Goal: Task Accomplishment & Management: Manage account settings

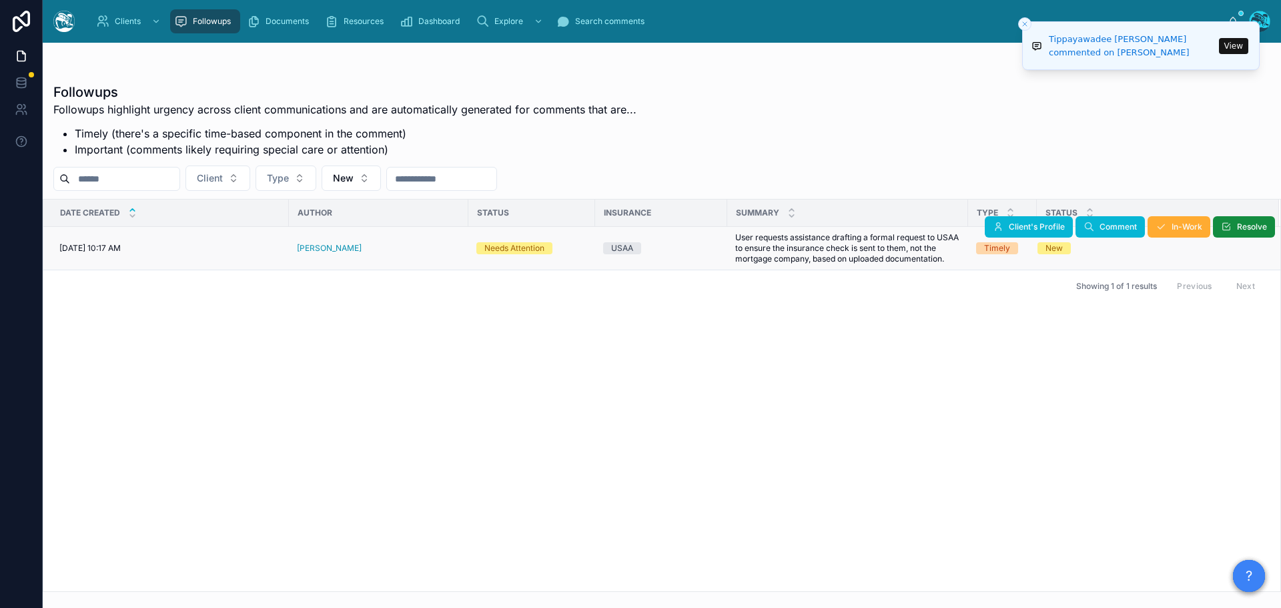
click at [368, 253] on div "[PERSON_NAME]" at bounding box center [378, 248] width 163 height 11
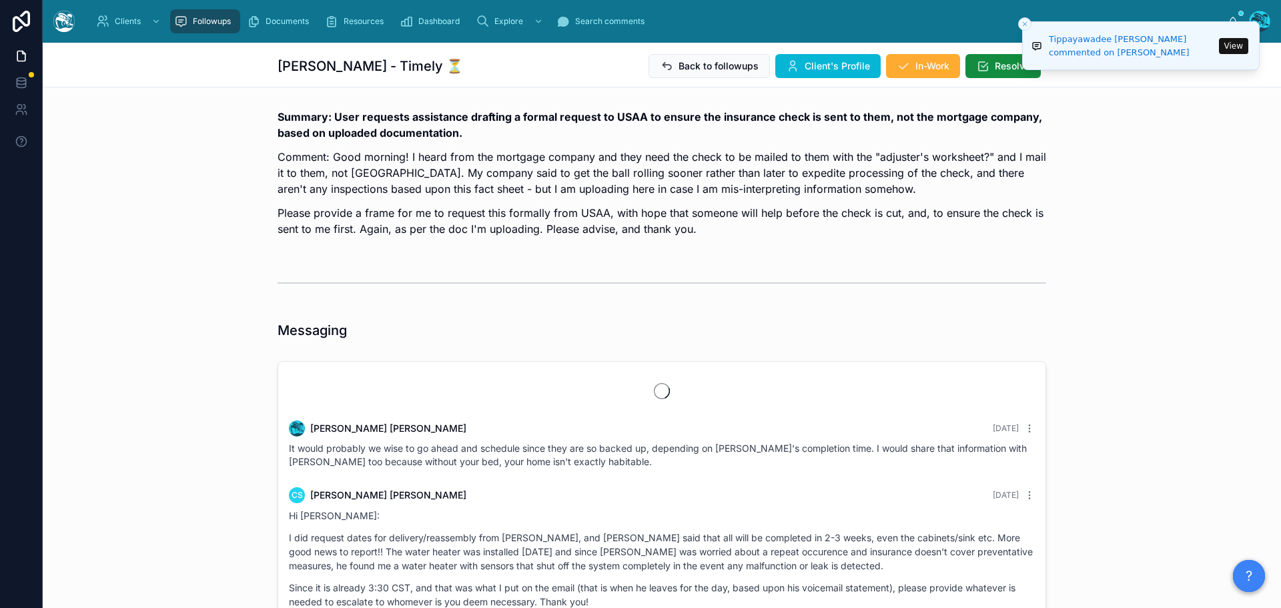
scroll to position [5811, 0]
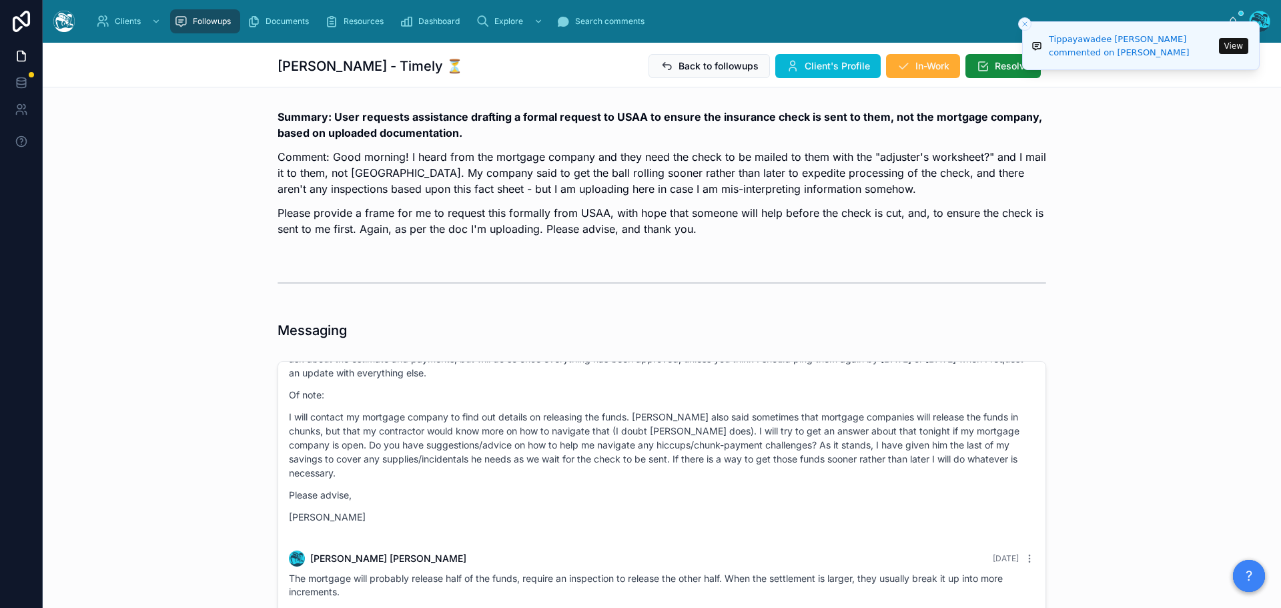
click at [1026, 25] on icon "Close toast" at bounding box center [1025, 24] width 8 height 8
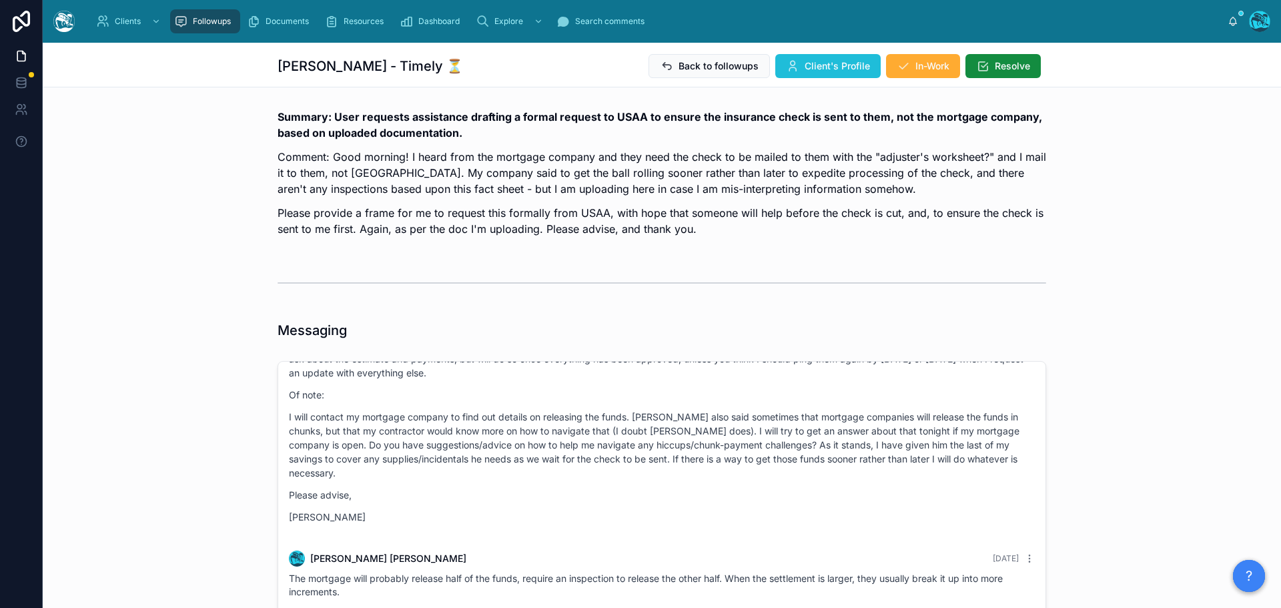
click at [821, 65] on span "Client's Profile" at bounding box center [836, 65] width 65 height 13
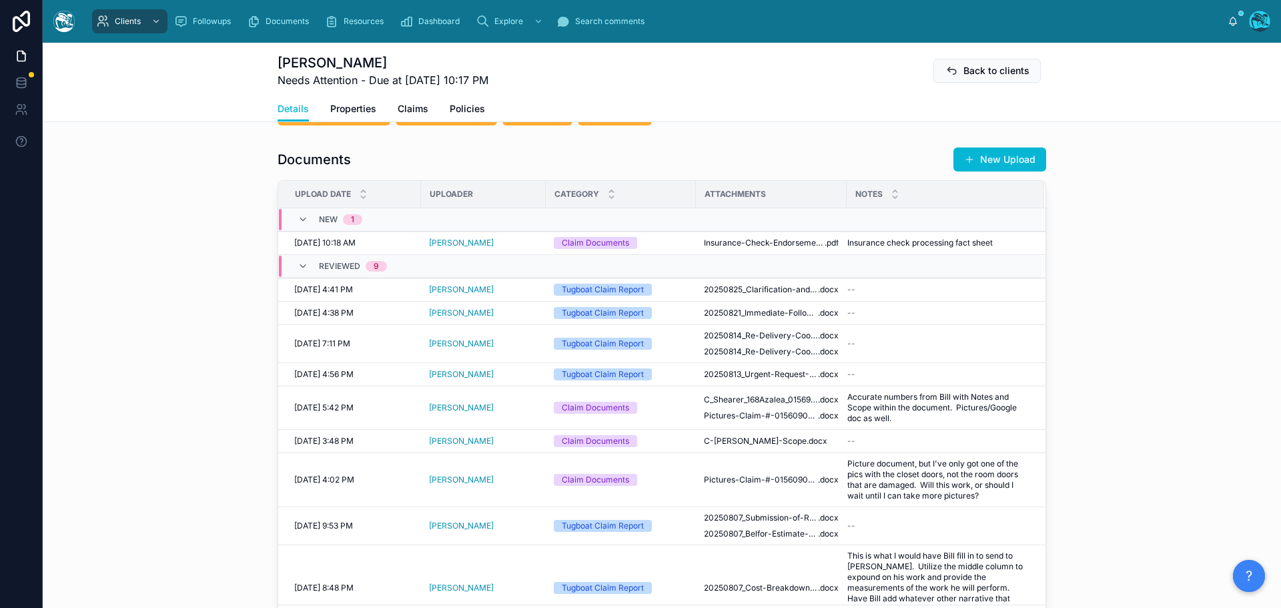
scroll to position [467, 0]
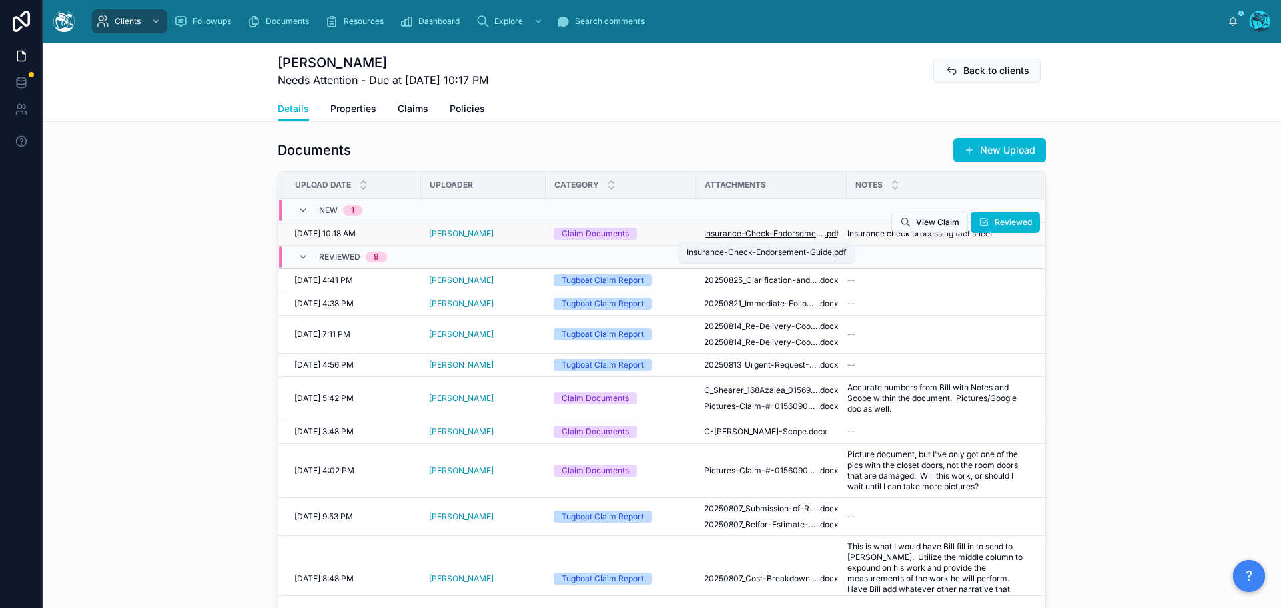
click at [780, 232] on span "Insurance-Check-Endorsement-Guide" at bounding box center [764, 233] width 121 height 11
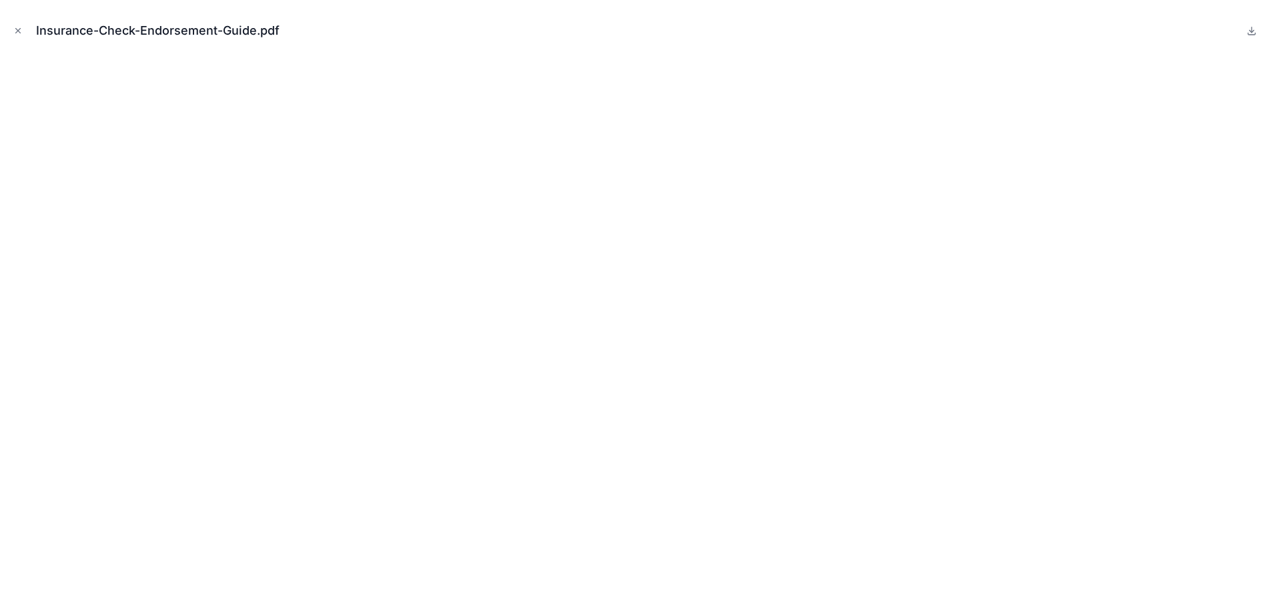
drag, startPoint x: 16, startPoint y: 31, endPoint x: 27, endPoint y: 45, distance: 17.6
click at [16, 31] on icon "Close modal" at bounding box center [17, 30] width 9 height 9
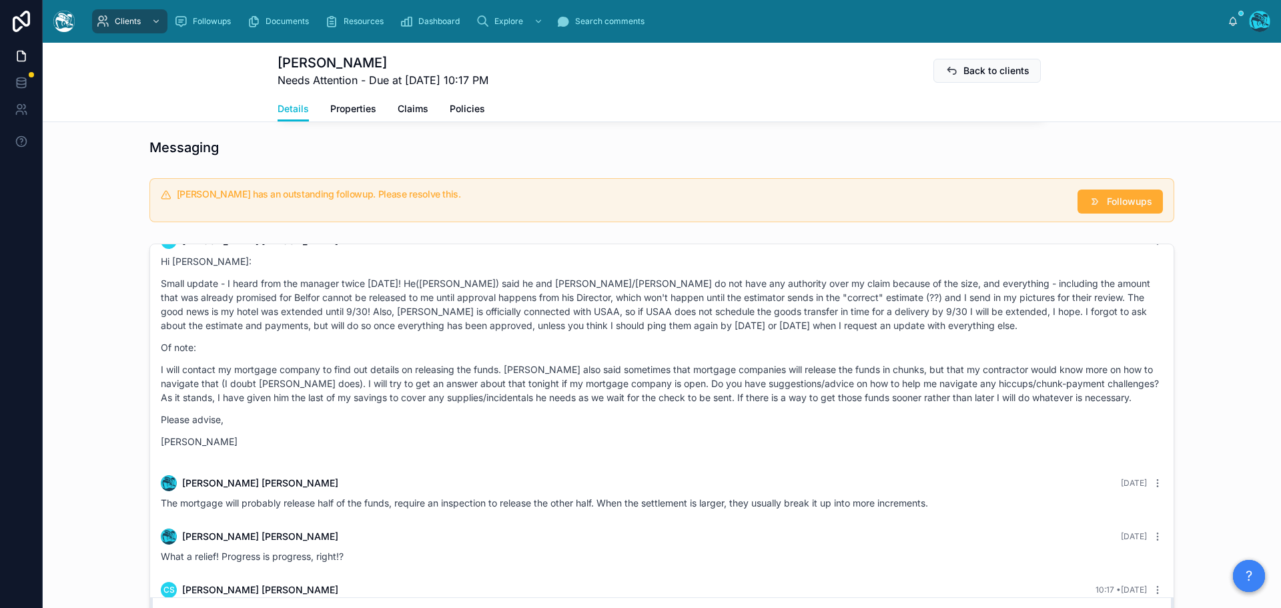
scroll to position [1201, 0]
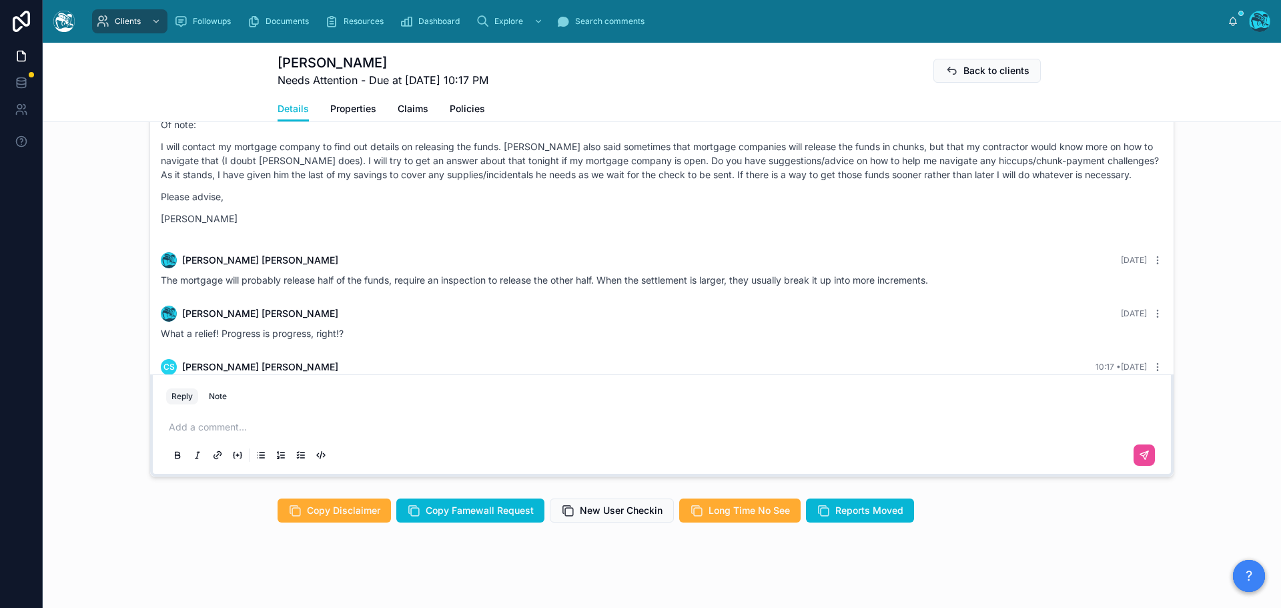
click at [211, 429] on p at bounding box center [664, 426] width 991 height 13
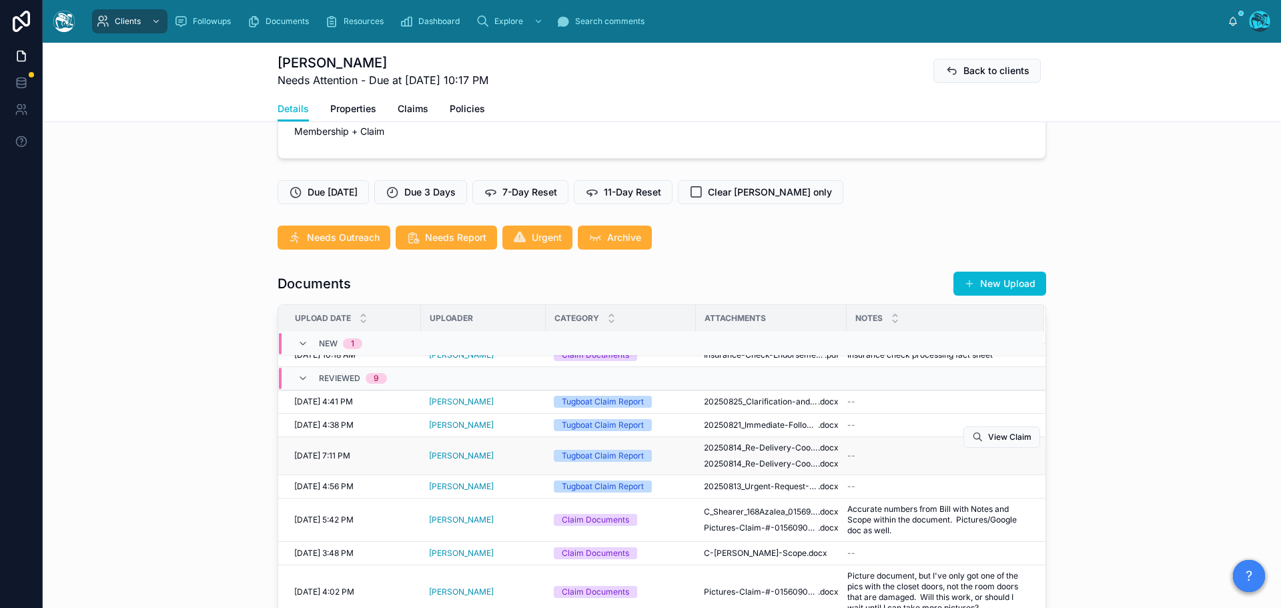
scroll to position [0, 0]
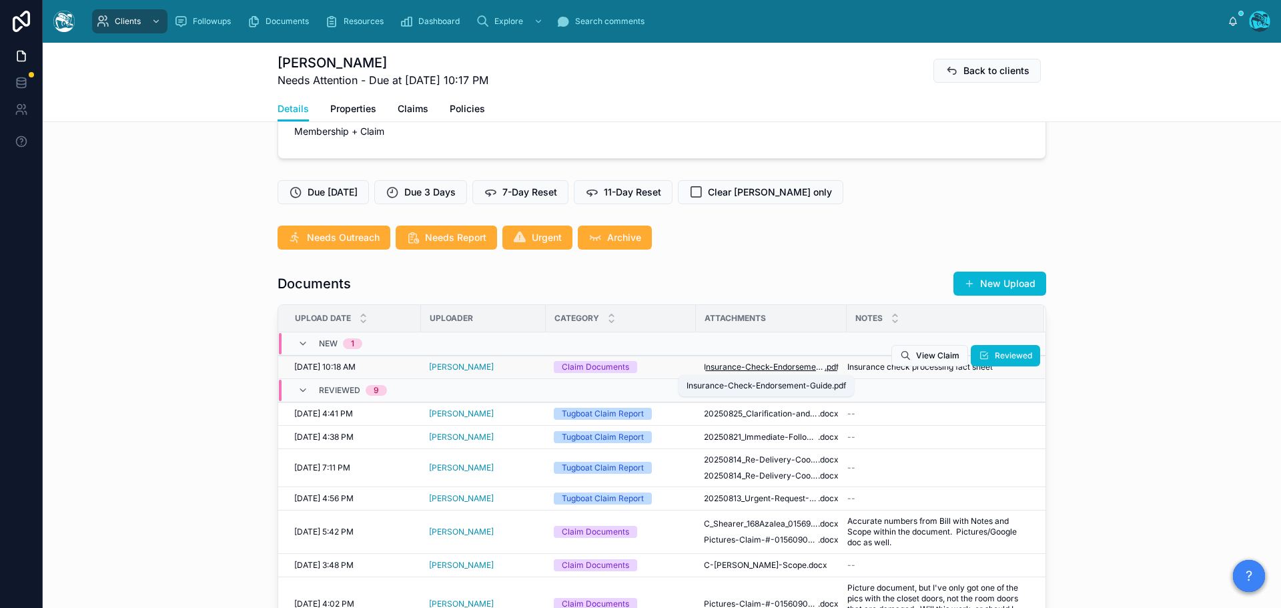
click at [770, 370] on span "Insurance-Check-Endorsement-Guide" at bounding box center [764, 367] width 121 height 11
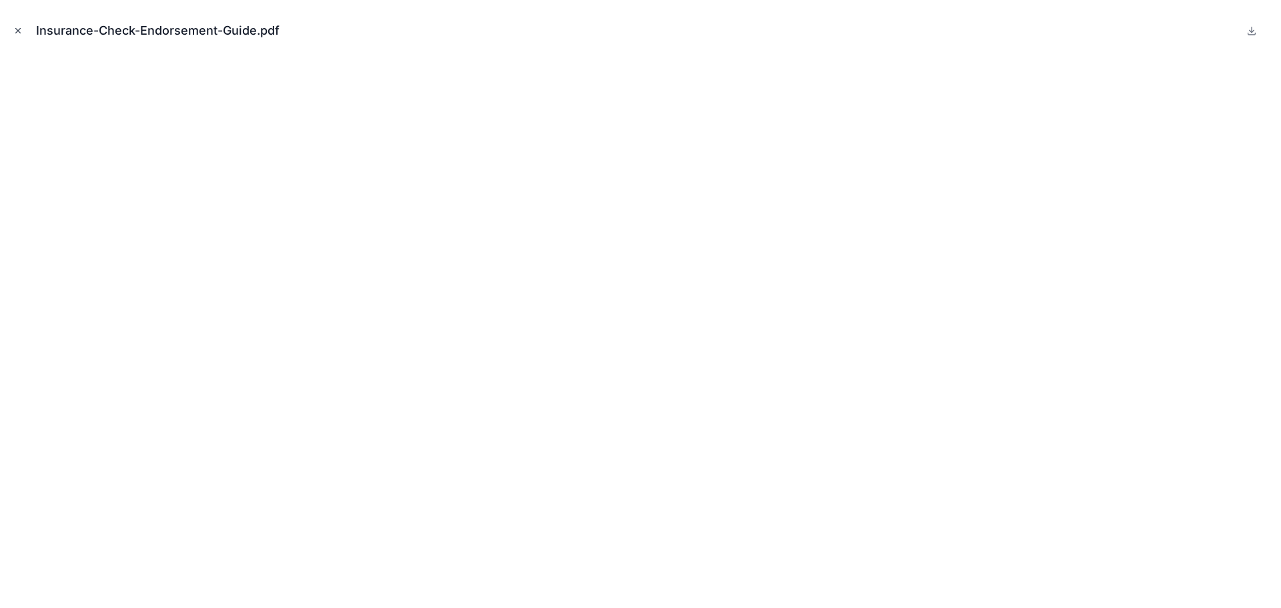
click at [13, 28] on button "Close modal" at bounding box center [18, 30] width 15 height 15
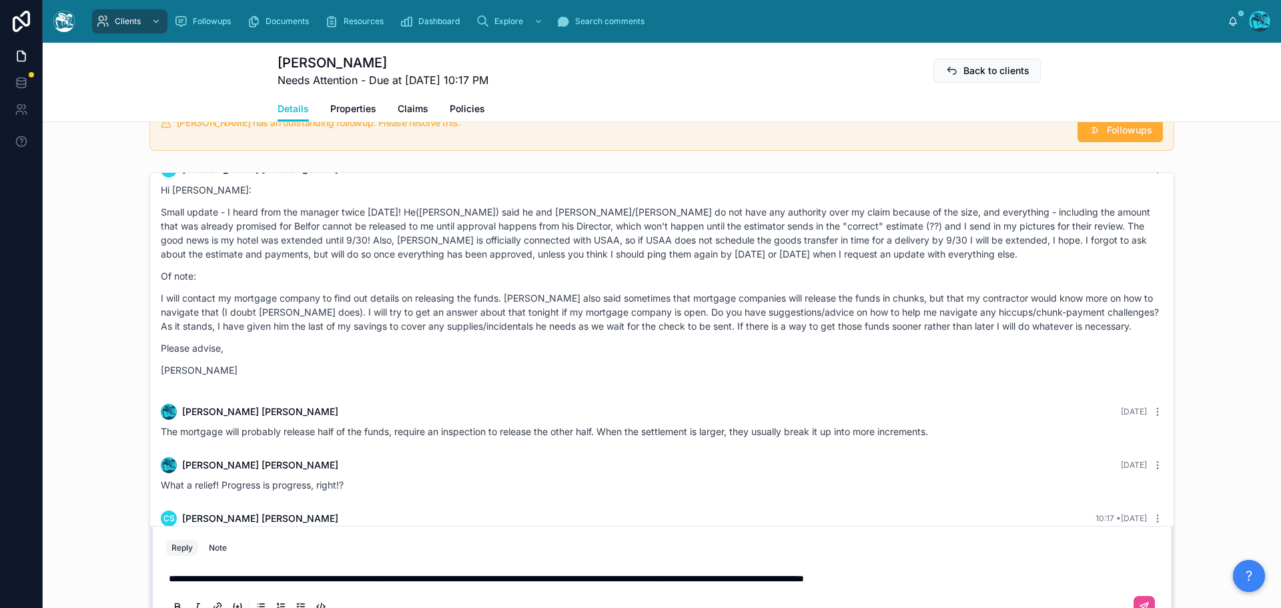
scroll to position [1206, 0]
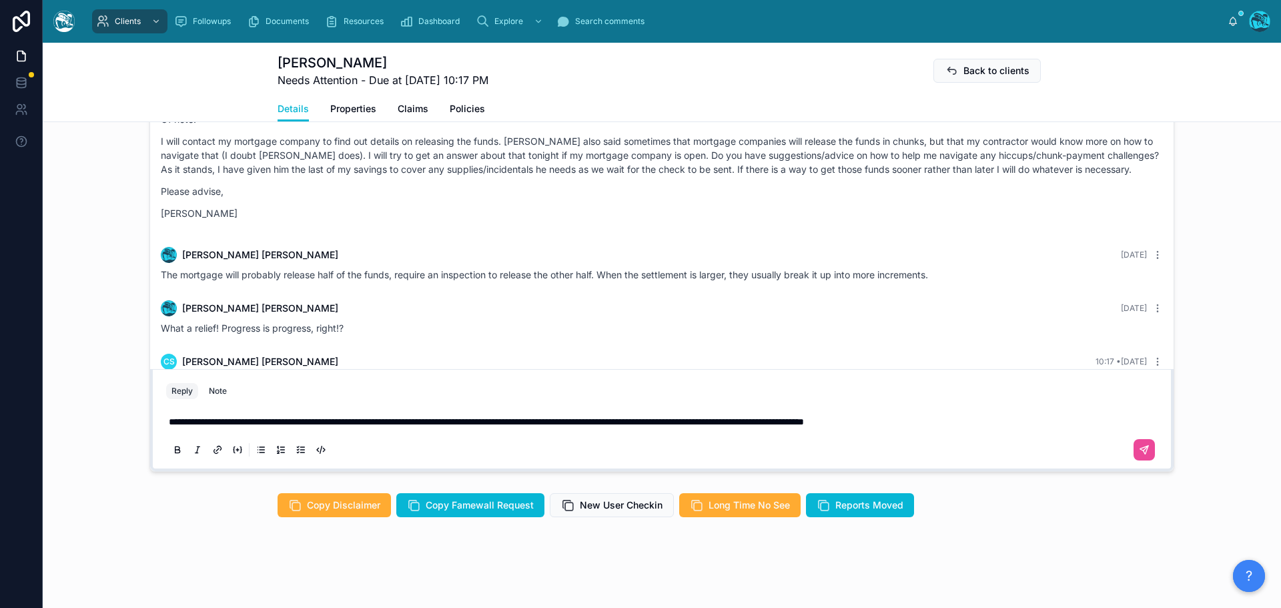
click at [1021, 422] on p "**********" at bounding box center [664, 421] width 991 height 13
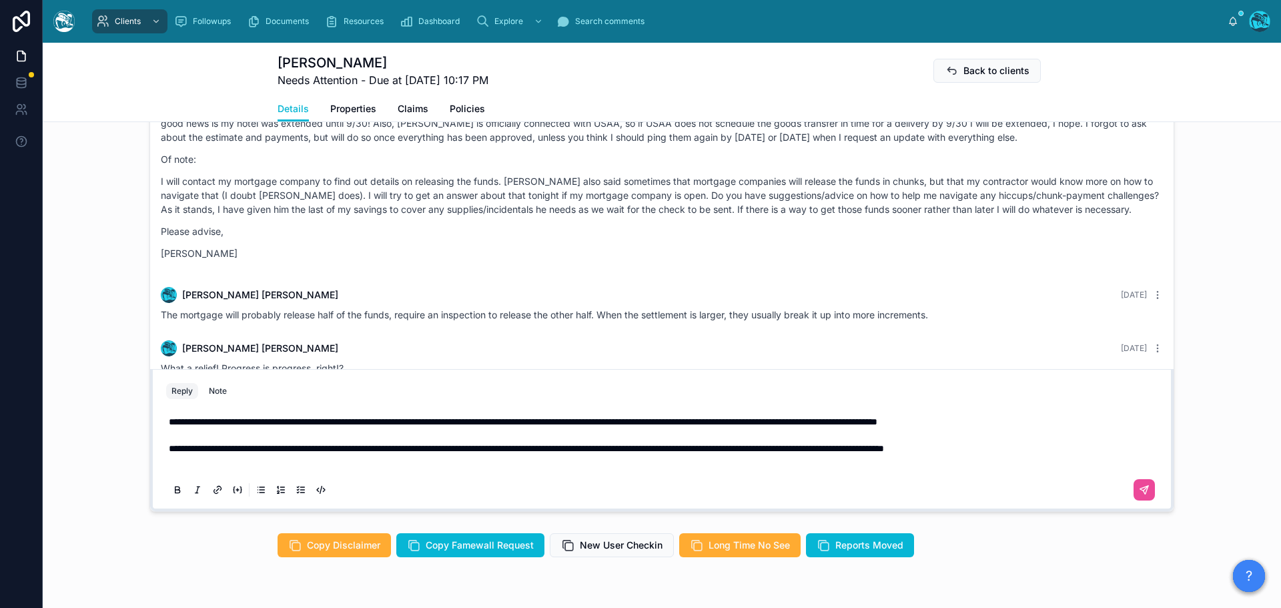
scroll to position [1153, 0]
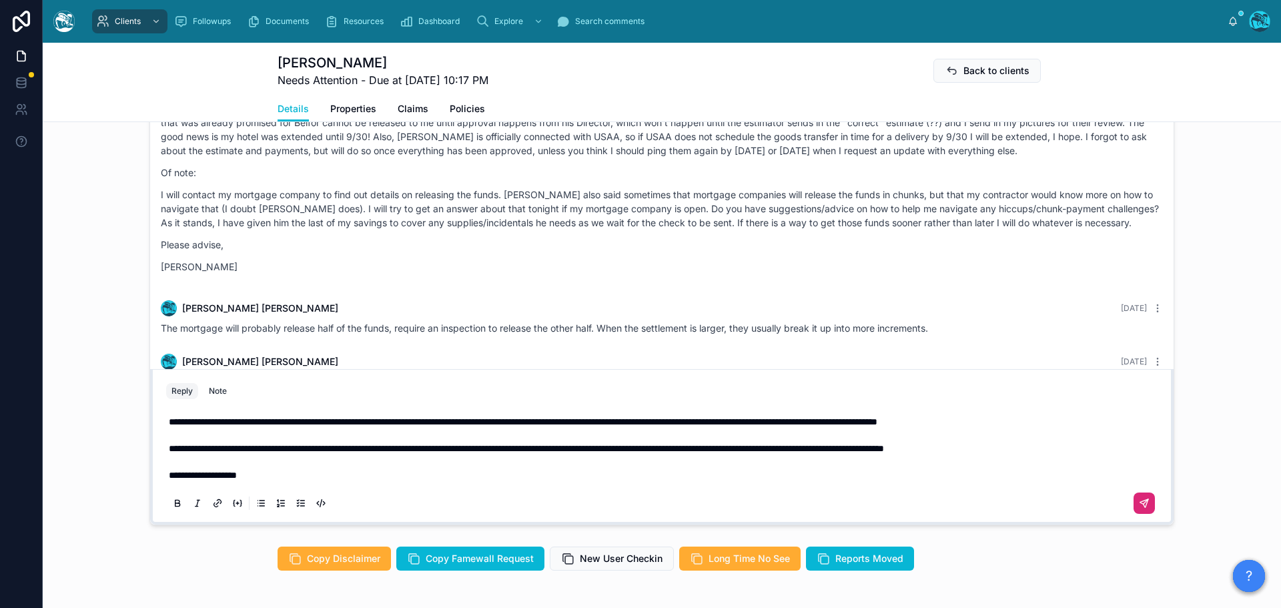
click at [1140, 506] on icon at bounding box center [1144, 503] width 8 height 8
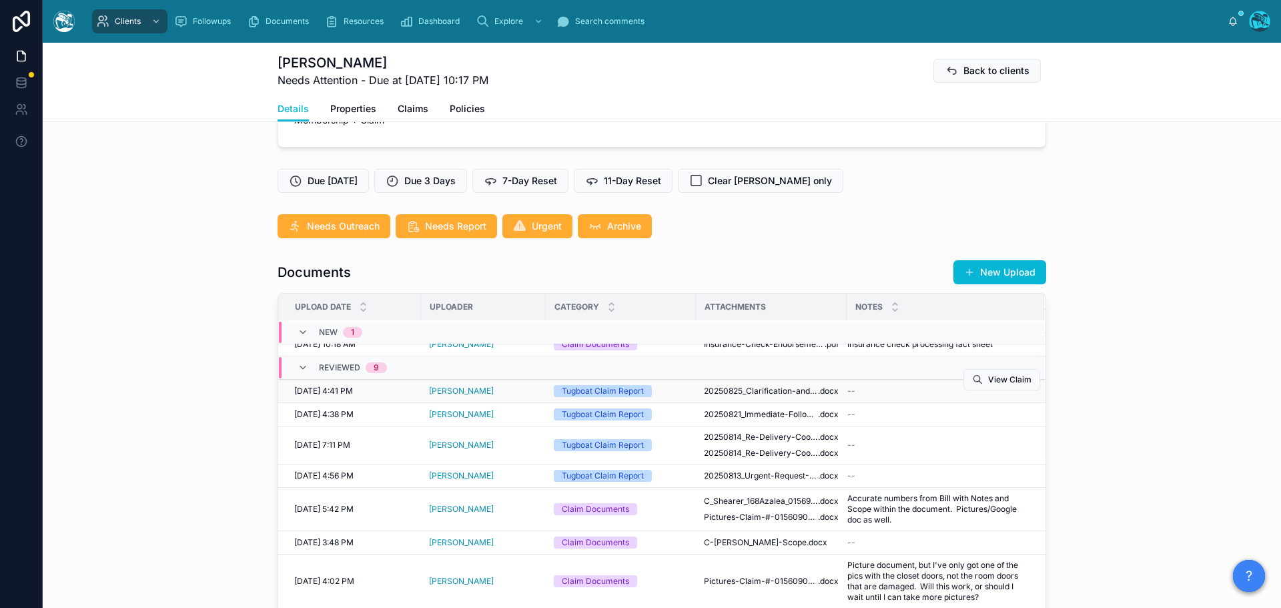
scroll to position [0, 0]
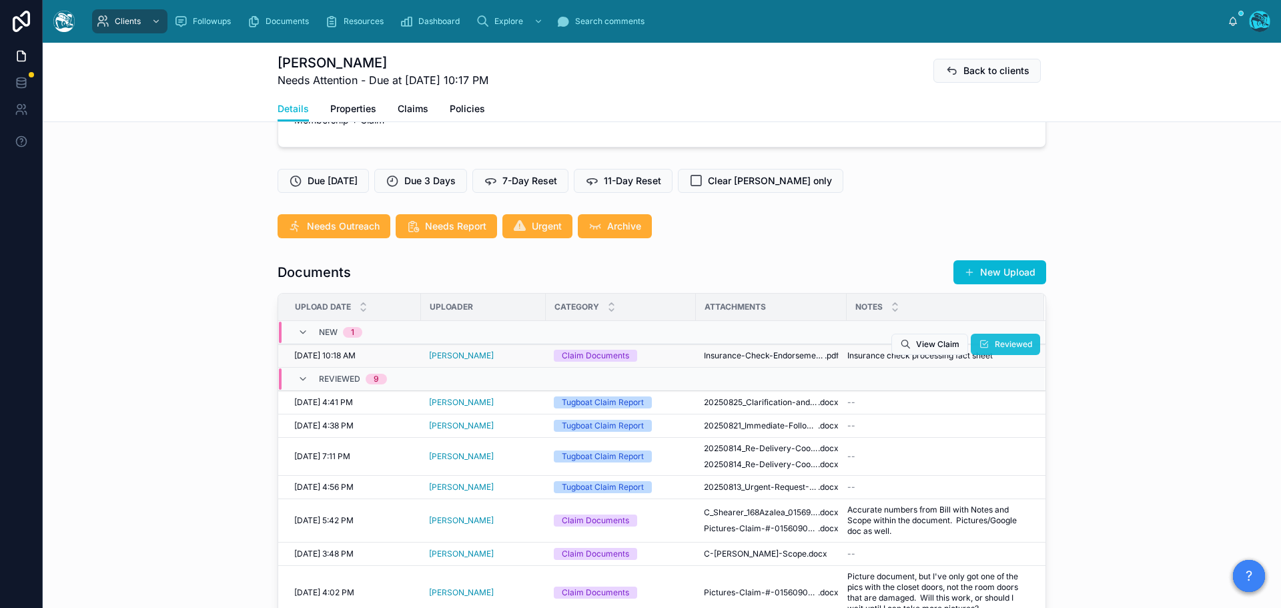
click at [995, 345] on span "Reviewed" at bounding box center [1013, 344] width 37 height 11
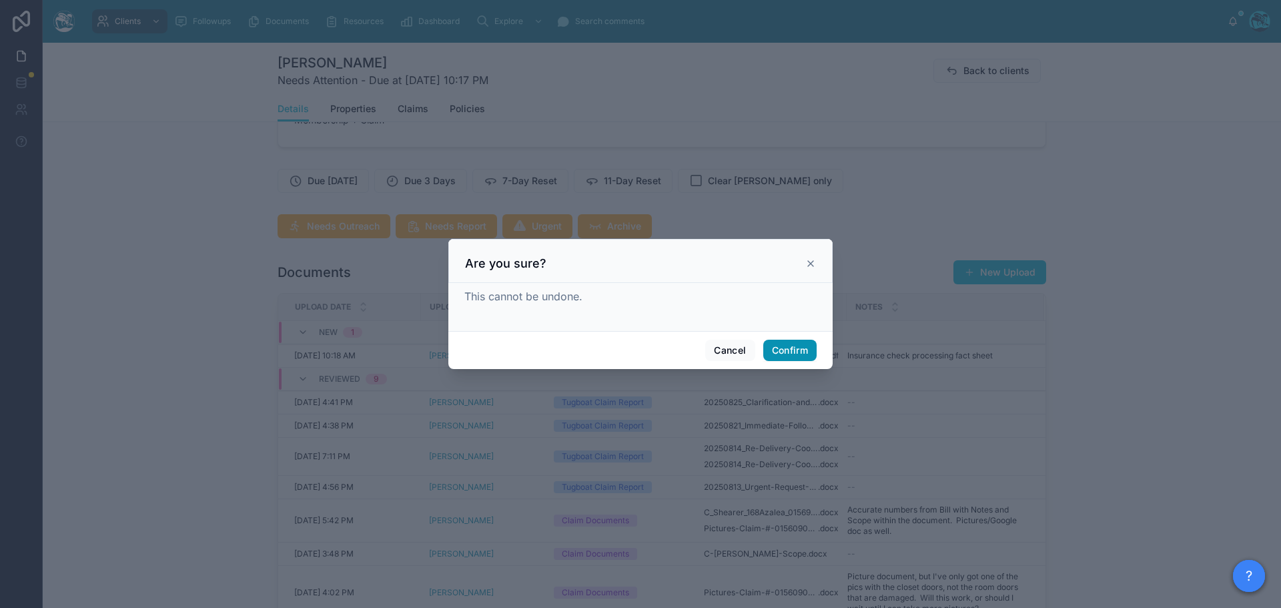
click at [788, 349] on button "Confirm" at bounding box center [789, 350] width 53 height 21
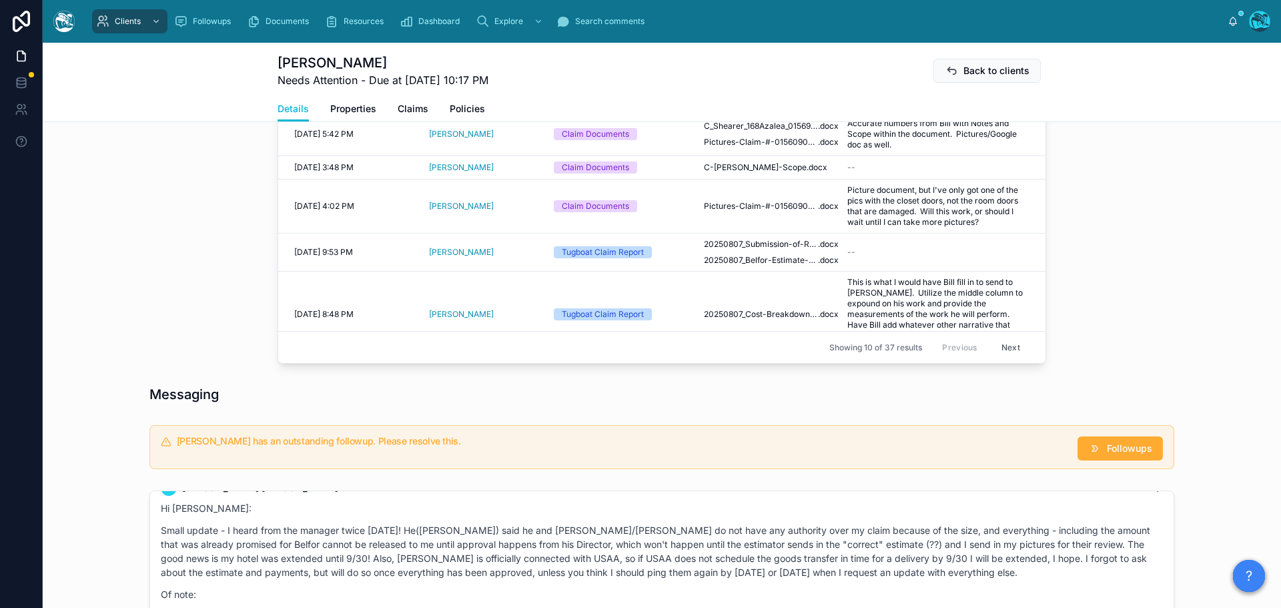
scroll to position [745, 0]
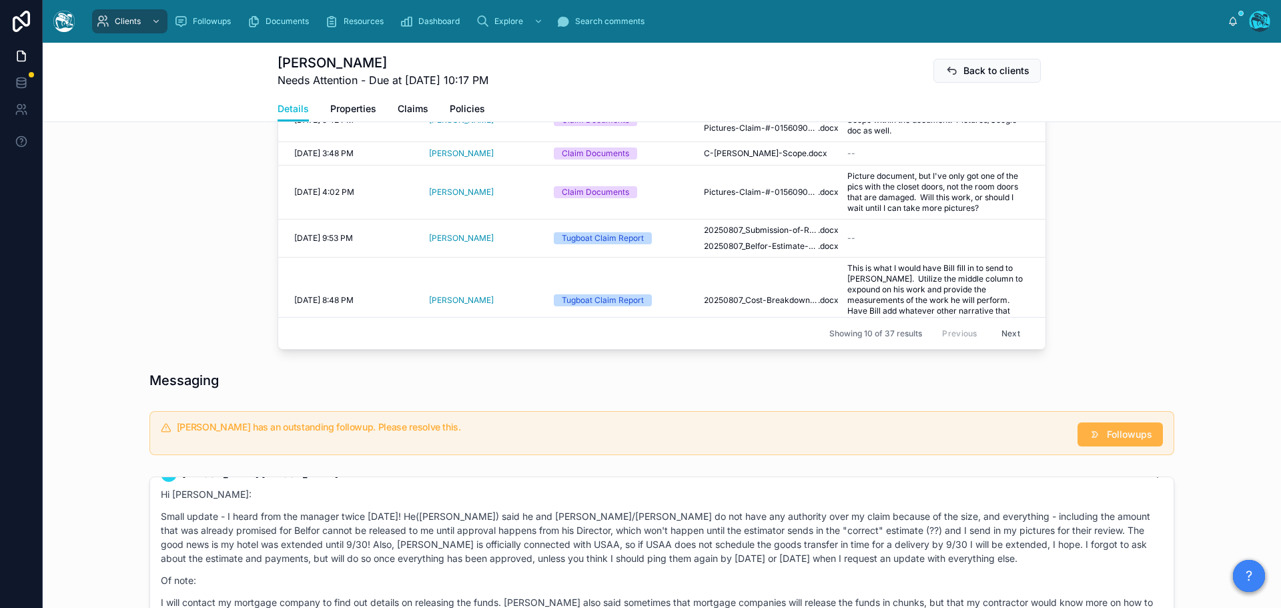
click at [1133, 434] on span "Followups" at bounding box center [1129, 434] width 45 height 13
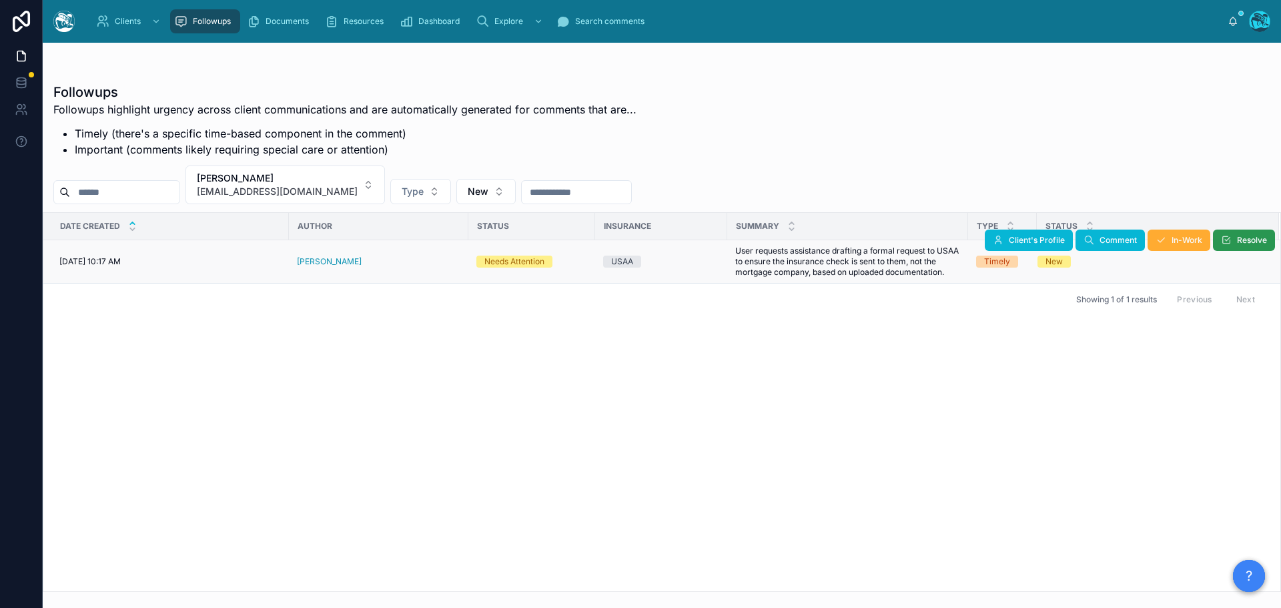
click at [1231, 241] on icon at bounding box center [1226, 240] width 11 height 11
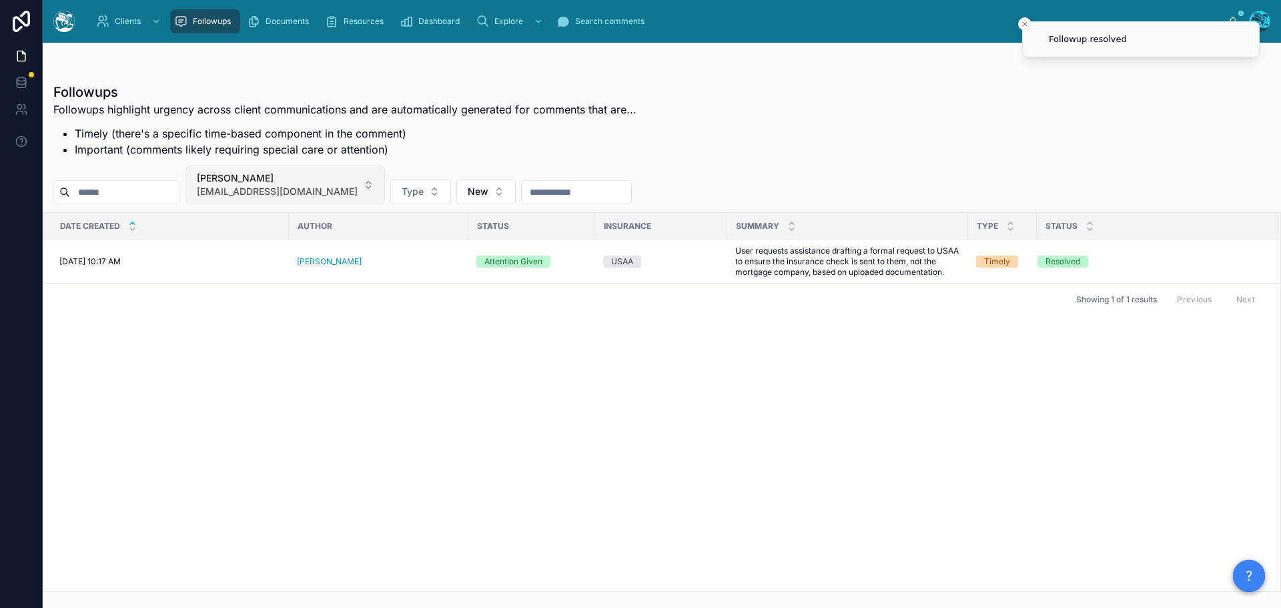
click at [366, 181] on button "[PERSON_NAME] [EMAIL_ADDRESS][DOMAIN_NAME]" at bounding box center [284, 184] width 199 height 39
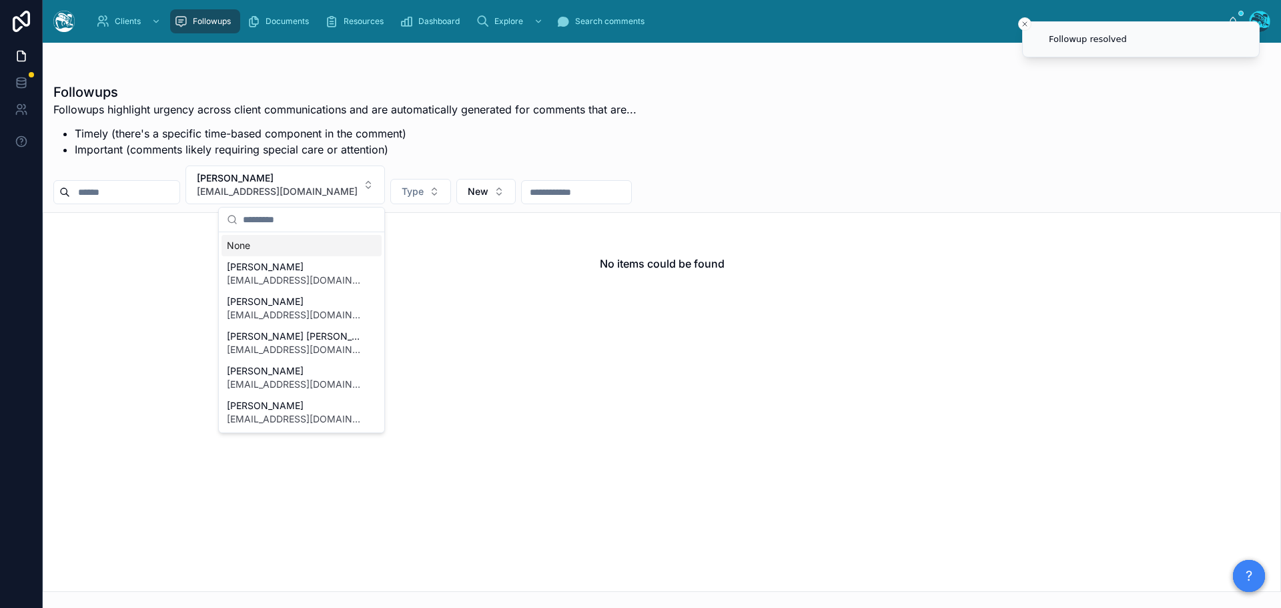
click at [241, 250] on div "None" at bounding box center [301, 245] width 160 height 21
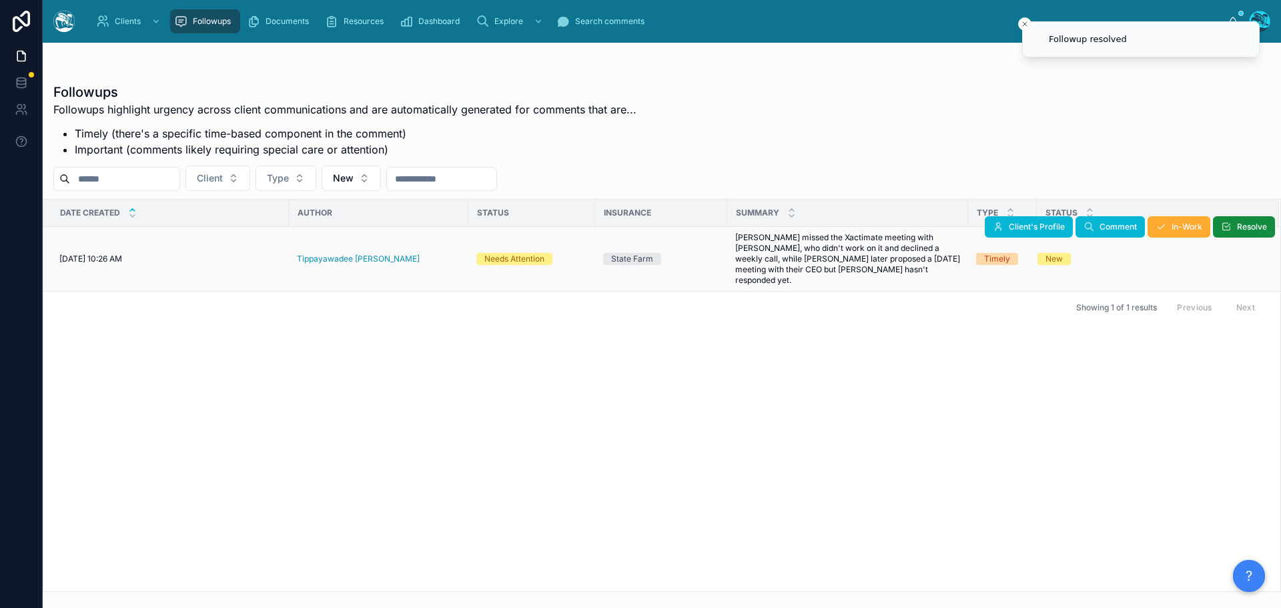
click at [404, 263] on td "Tippayawadee [PERSON_NAME]" at bounding box center [378, 259] width 179 height 65
click at [386, 253] on div "Tippayawadee [PERSON_NAME]" at bounding box center [378, 258] width 163 height 11
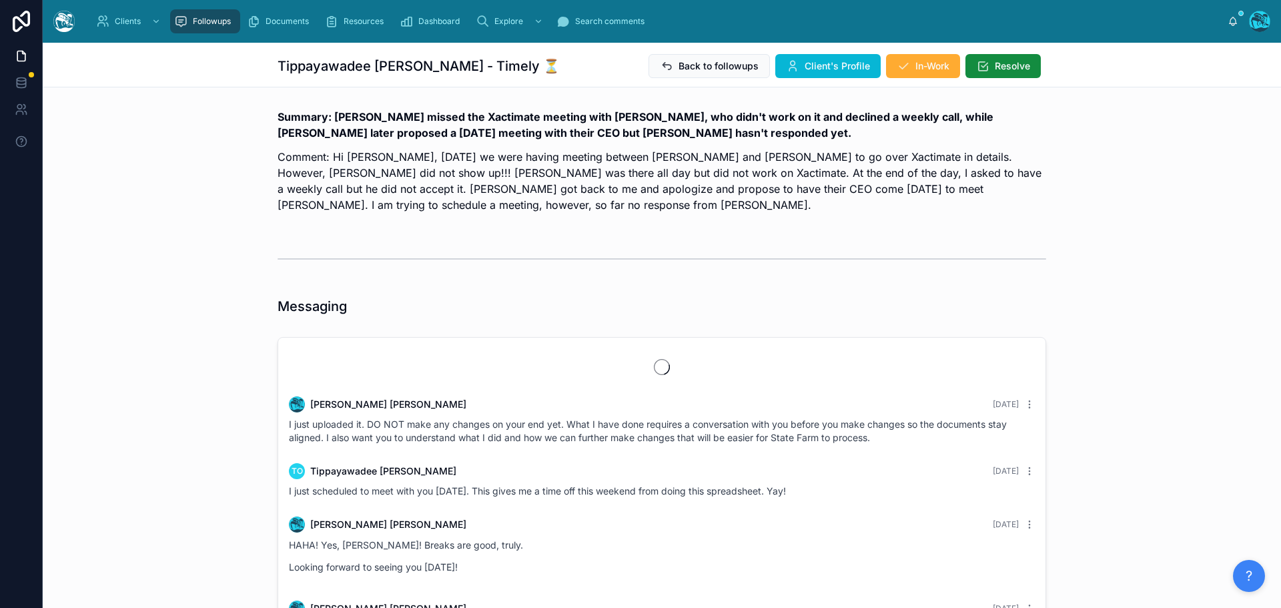
scroll to position [1552, 0]
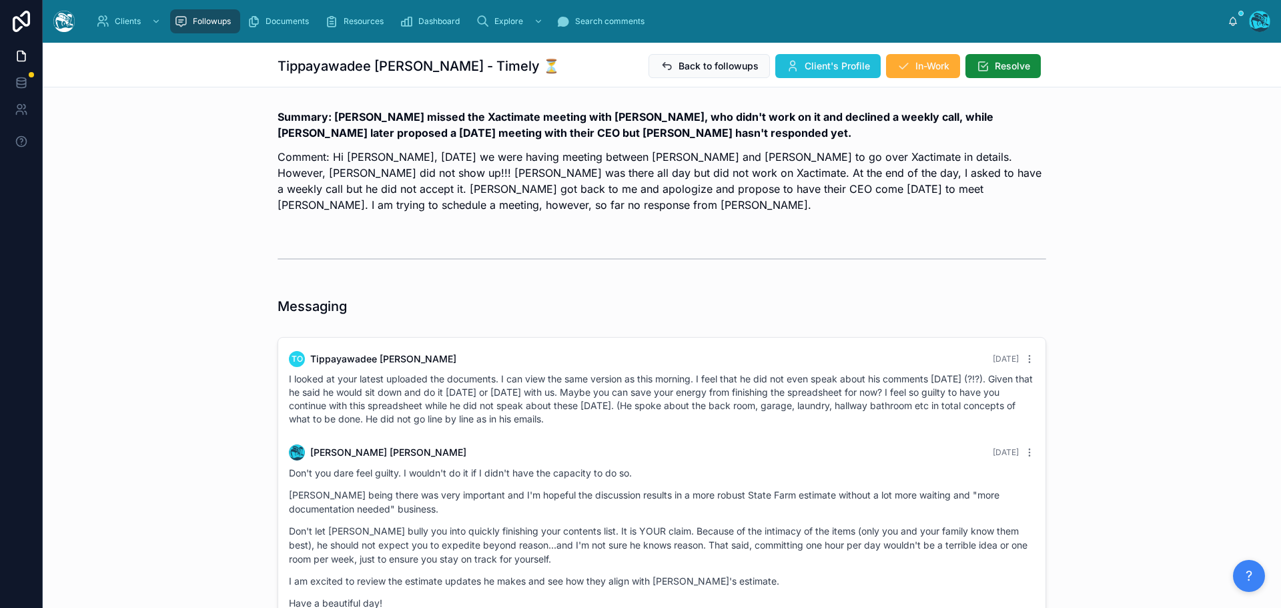
click at [806, 59] on span "Client's Profile" at bounding box center [836, 65] width 65 height 13
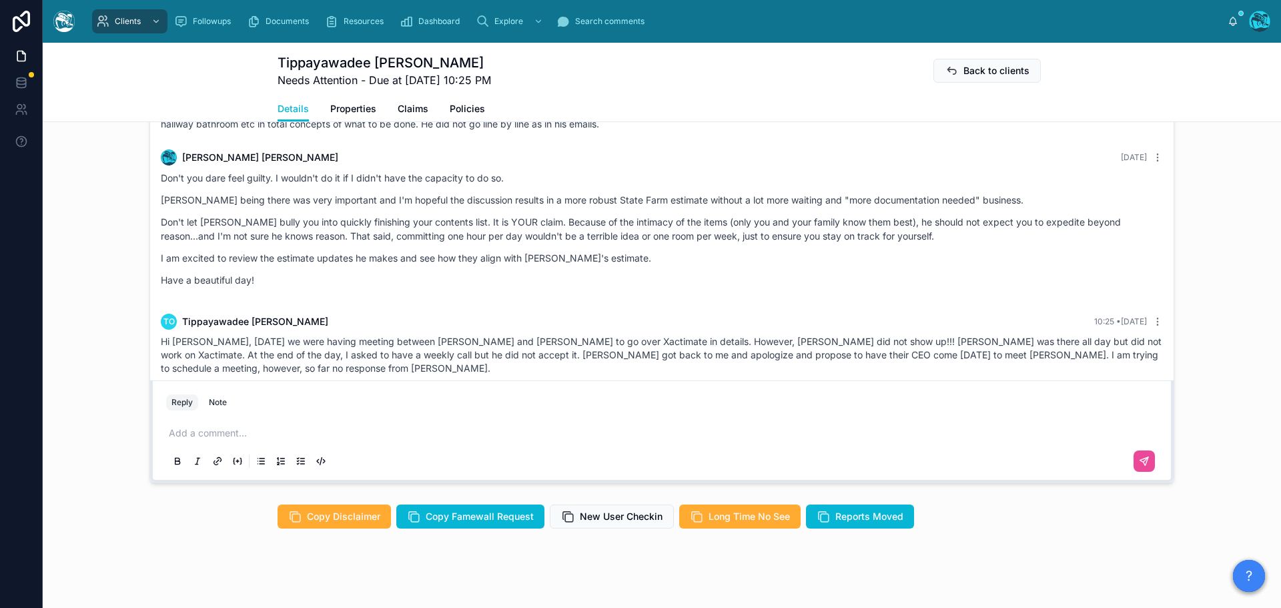
scroll to position [1267, 0]
click at [183, 431] on p at bounding box center [664, 432] width 991 height 13
click at [1139, 462] on icon at bounding box center [1144, 460] width 11 height 11
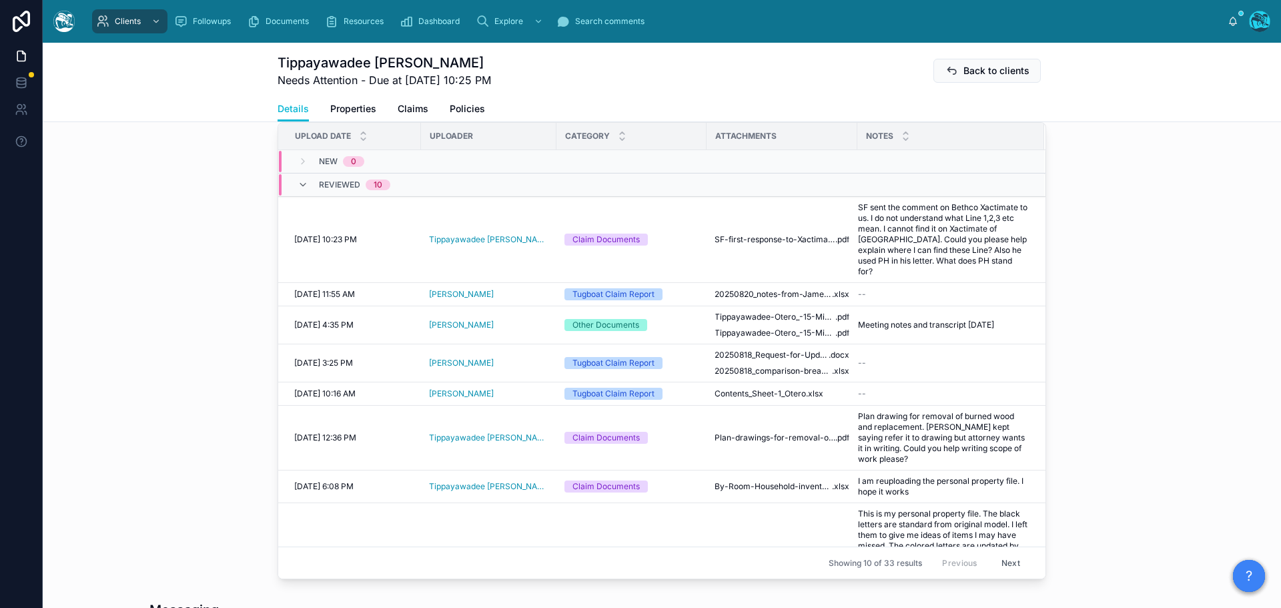
scroll to position [800, 0]
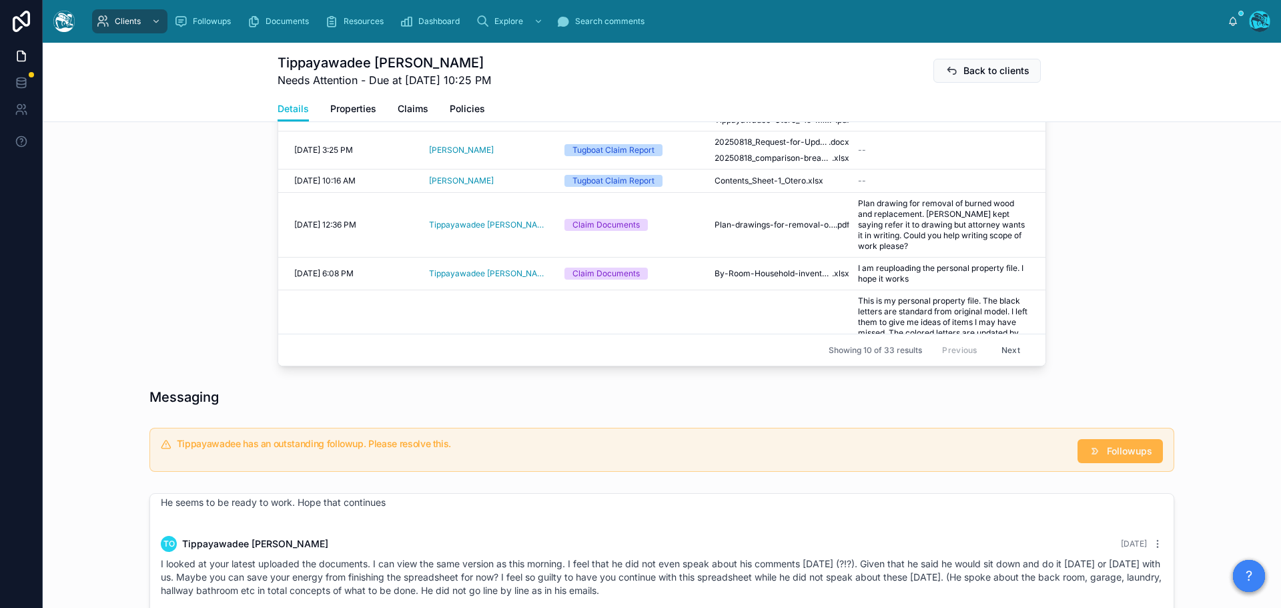
click at [1113, 451] on span "Followups" at bounding box center [1129, 450] width 45 height 13
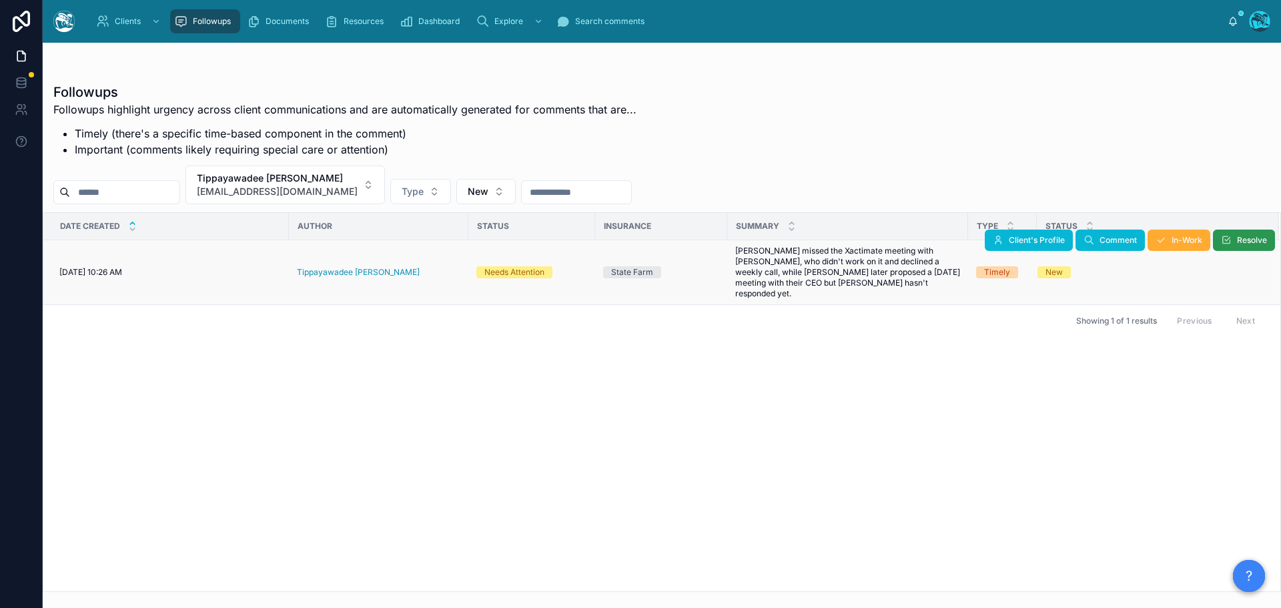
click at [1235, 241] on button "Resolve" at bounding box center [1244, 239] width 62 height 21
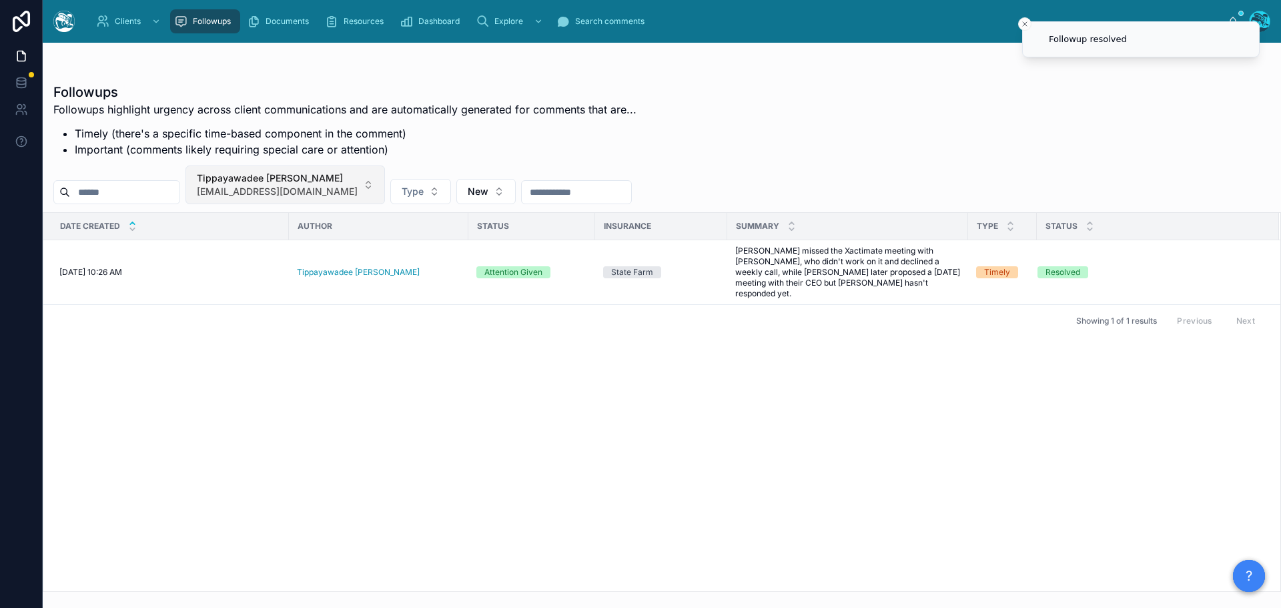
click at [330, 186] on button "Tippayawadee [PERSON_NAME] [EMAIL_ADDRESS][DOMAIN_NAME]" at bounding box center [284, 184] width 199 height 39
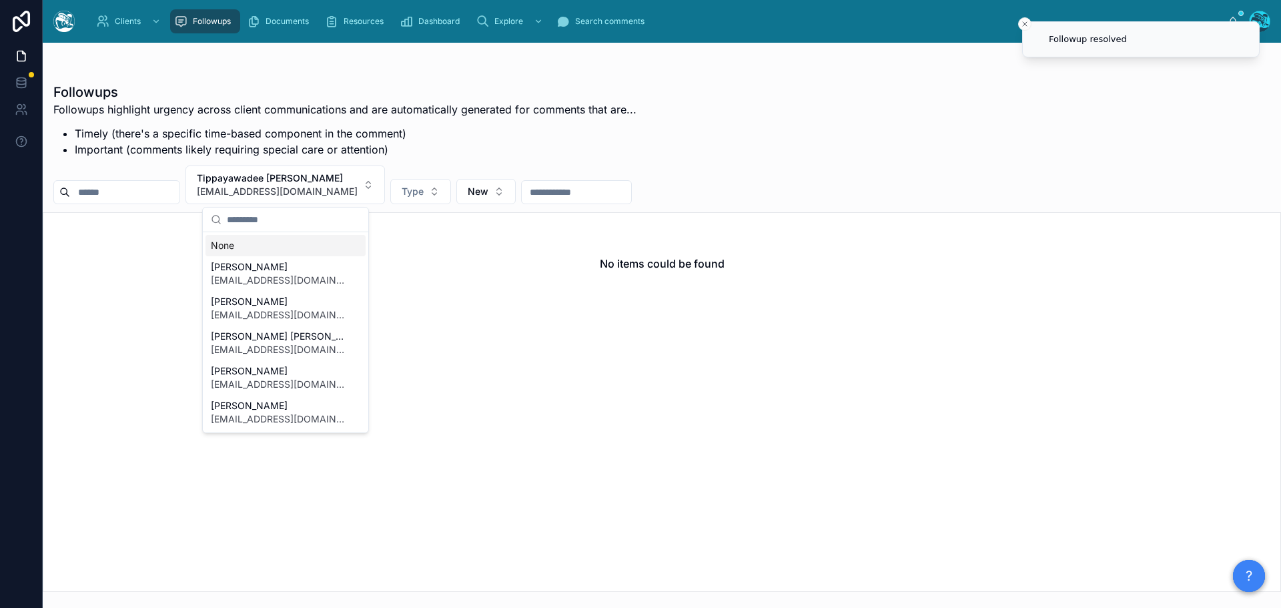
click at [221, 248] on div "None" at bounding box center [285, 245] width 160 height 21
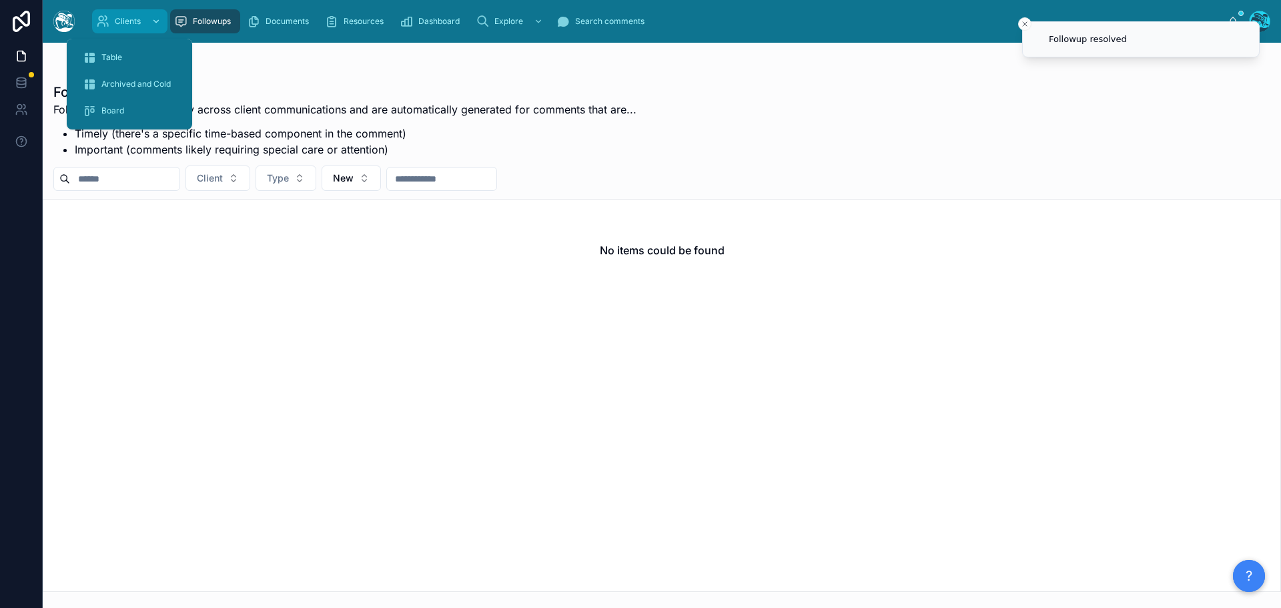
click at [115, 23] on span "Clients" at bounding box center [128, 21] width 26 height 11
